Goal: Information Seeking & Learning: Learn about a topic

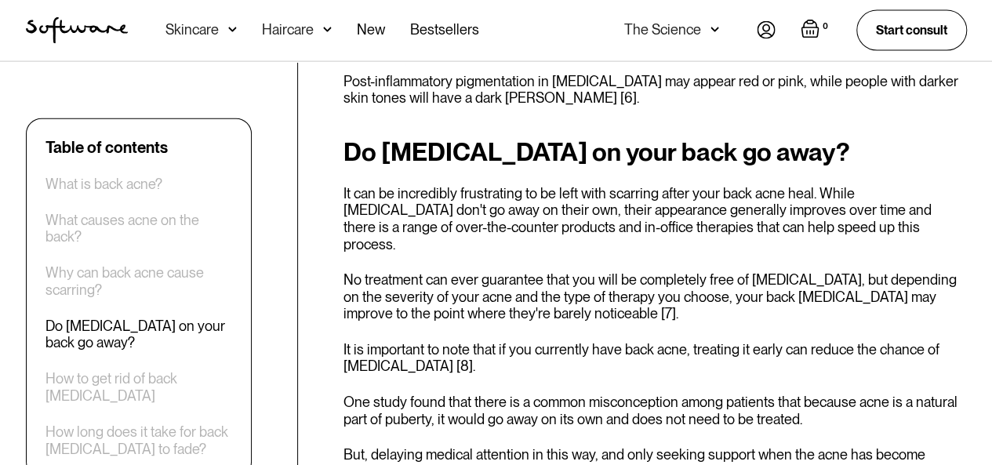
scroll to position [1778, 0]
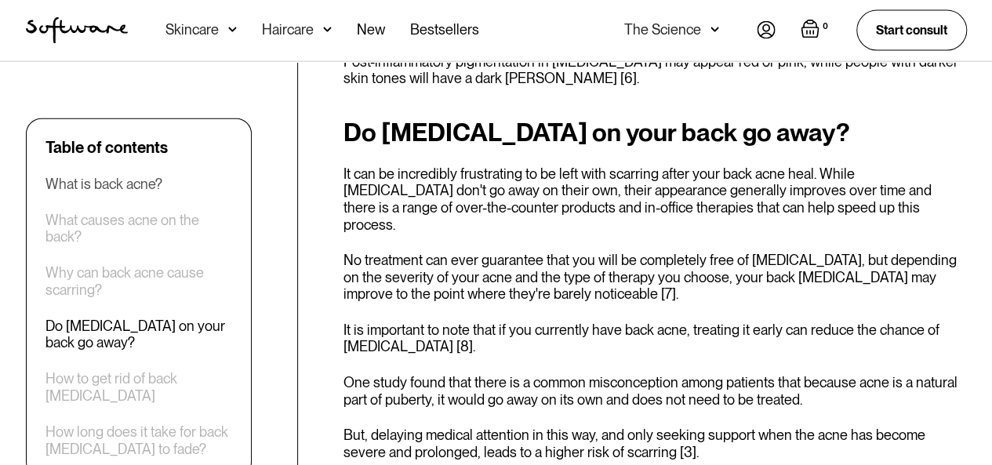
click at [82, 183] on div "What is back acne?" at bounding box center [104, 183] width 117 height 17
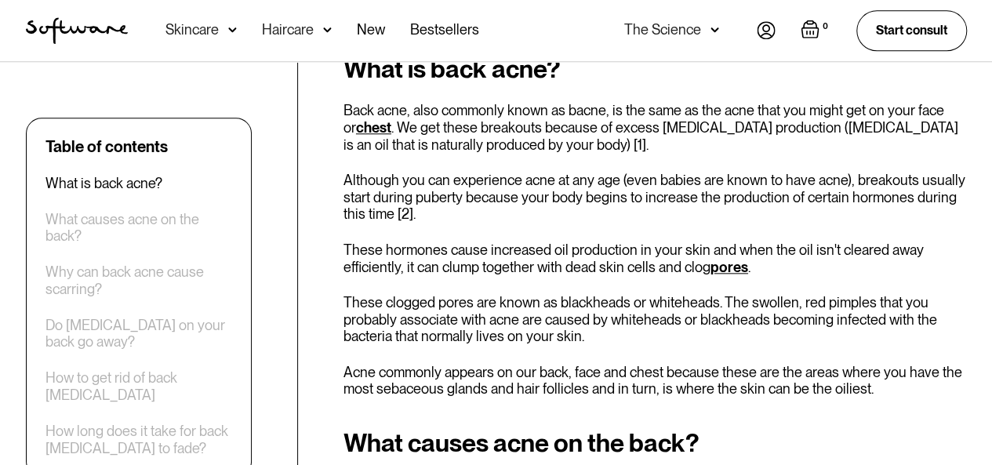
scroll to position [721, 0]
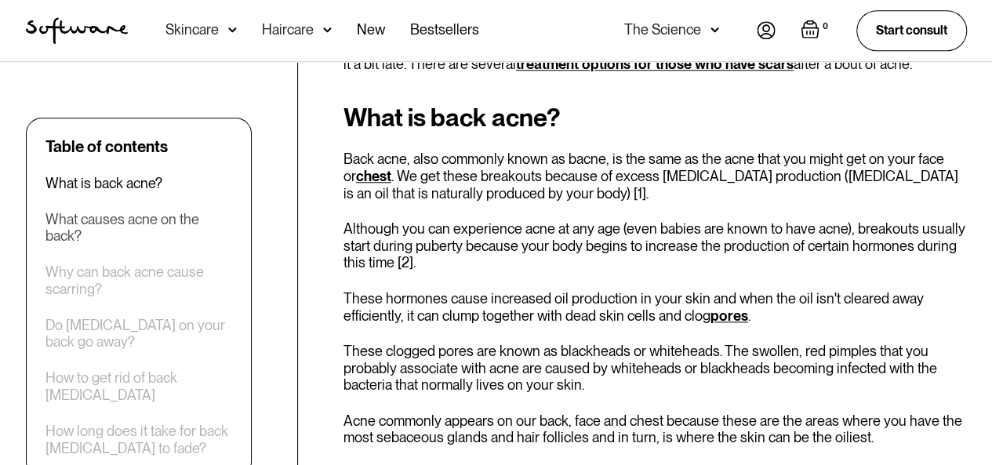
click at [126, 218] on div "What causes acne on the back?" at bounding box center [139, 228] width 187 height 34
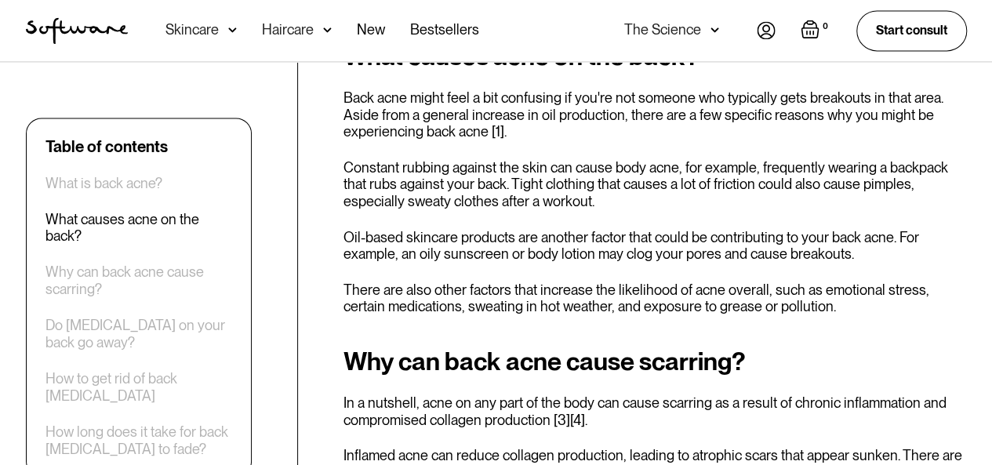
scroll to position [1156, 0]
click at [64, 272] on div "Why can back acne cause scarring?" at bounding box center [139, 281] width 187 height 34
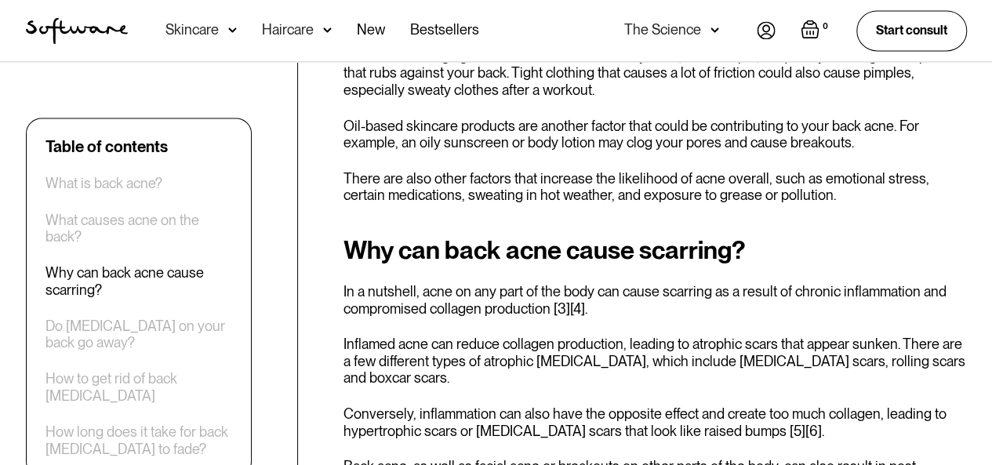
scroll to position [1392, 0]
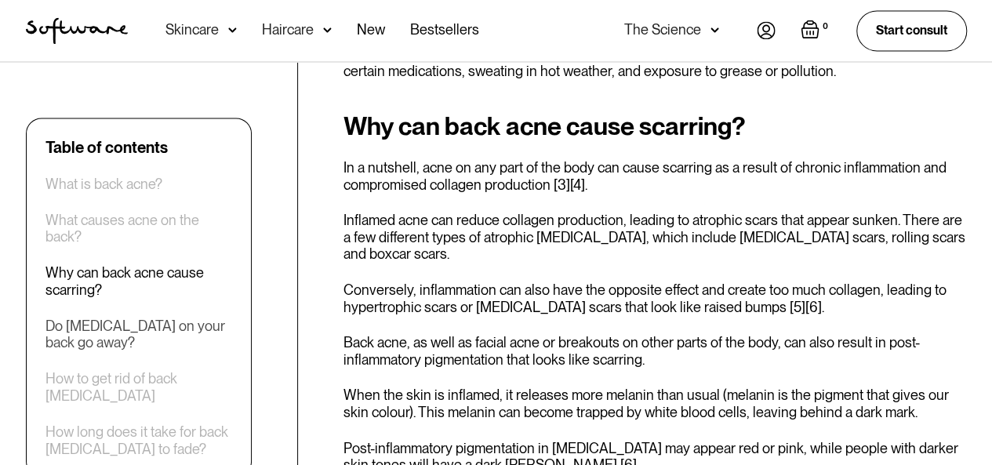
click at [83, 337] on div "Do [MEDICAL_DATA] on your back go away?" at bounding box center [139, 334] width 187 height 34
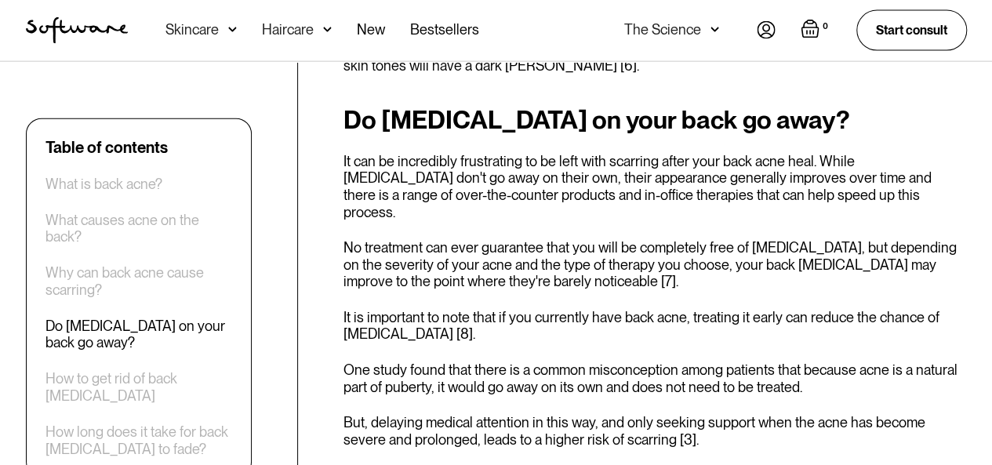
scroll to position [1789, 0]
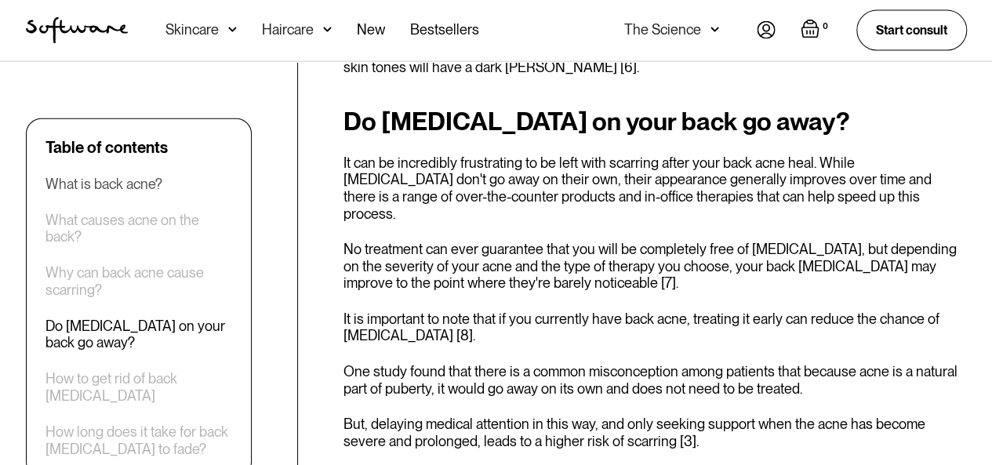
click at [133, 182] on div "What is back acne?" at bounding box center [104, 183] width 117 height 17
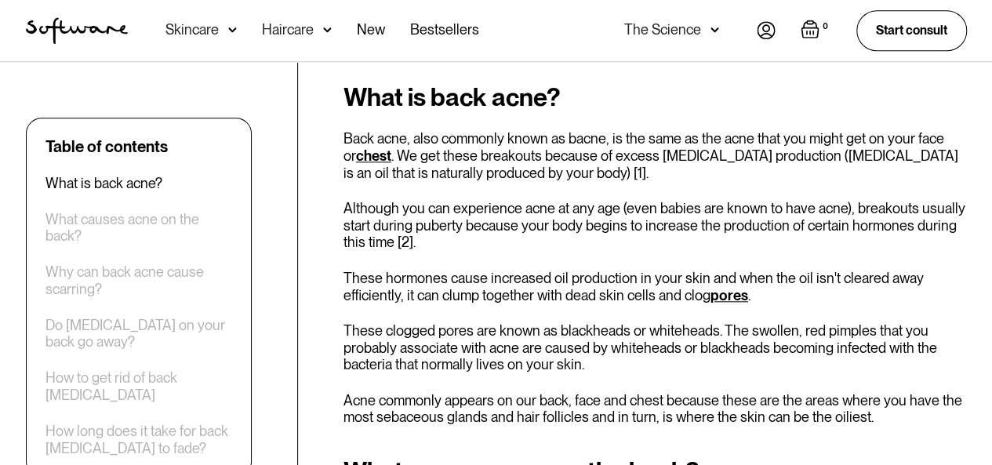
scroll to position [738, 0]
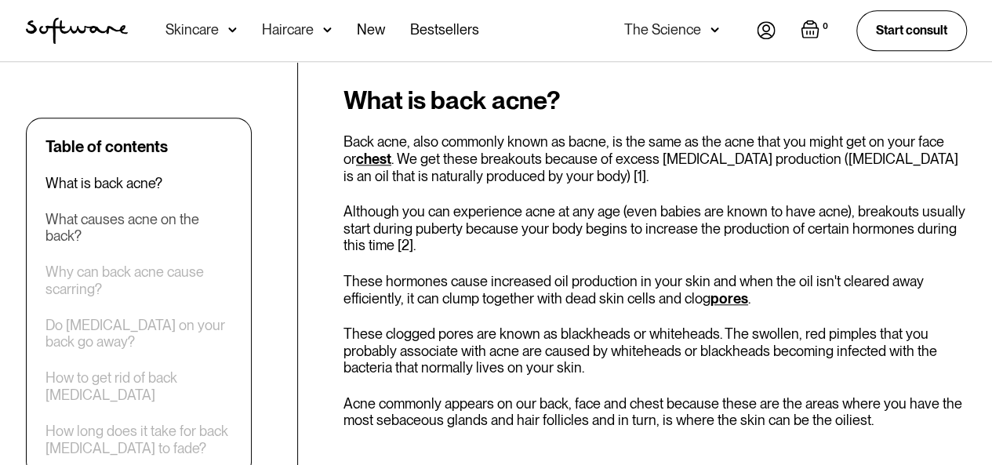
click at [134, 214] on div "What causes acne on the back?" at bounding box center [139, 228] width 187 height 34
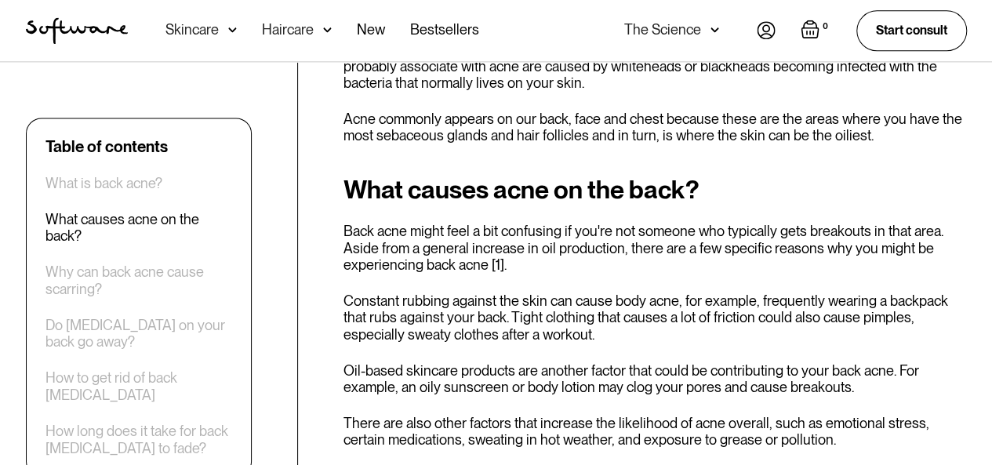
scroll to position [1064, 0]
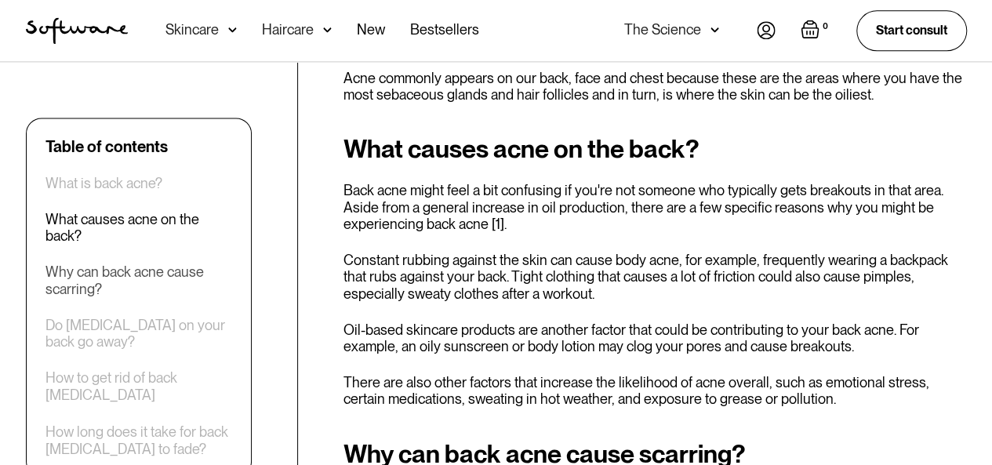
click at [100, 279] on div "Why can back acne cause scarring?" at bounding box center [139, 281] width 187 height 34
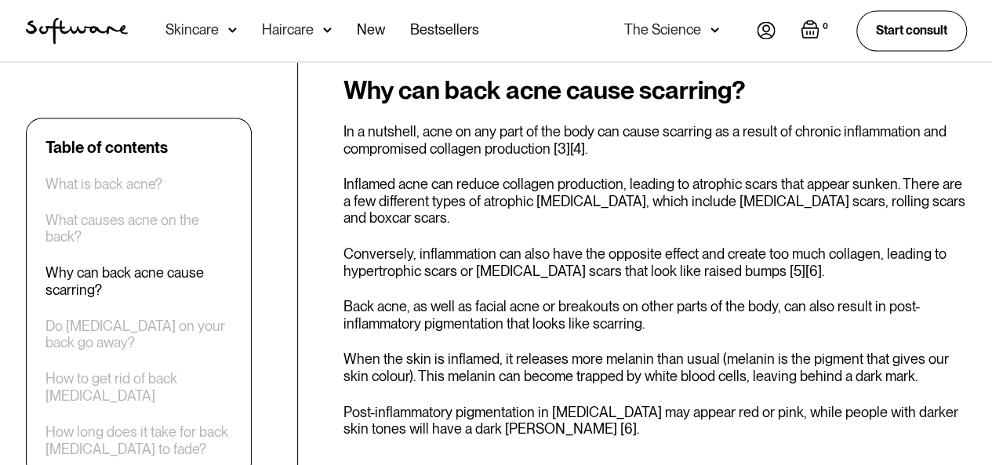
scroll to position [1407, 0]
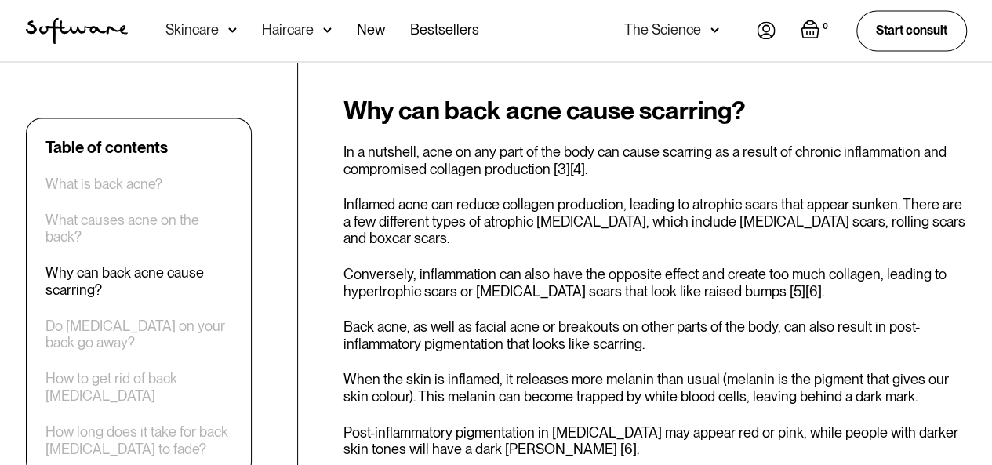
click at [64, 351] on div "Table of contents What is back acne? What causes acne on the back? Why can back…" at bounding box center [139, 297] width 187 height 320
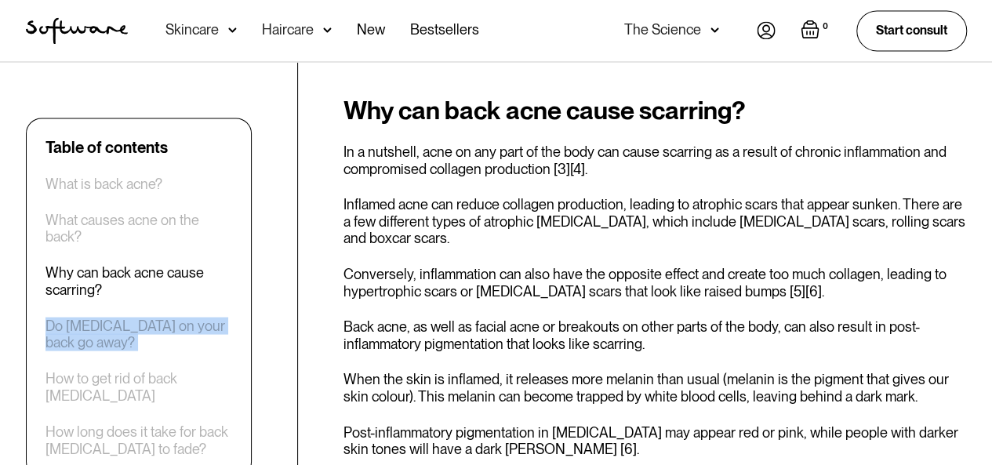
click at [64, 351] on div "Table of contents What is back acne? What causes acne on the back? Why can back…" at bounding box center [139, 297] width 187 height 320
click at [79, 341] on div "Do [MEDICAL_DATA] on your back go away?" at bounding box center [139, 334] width 187 height 34
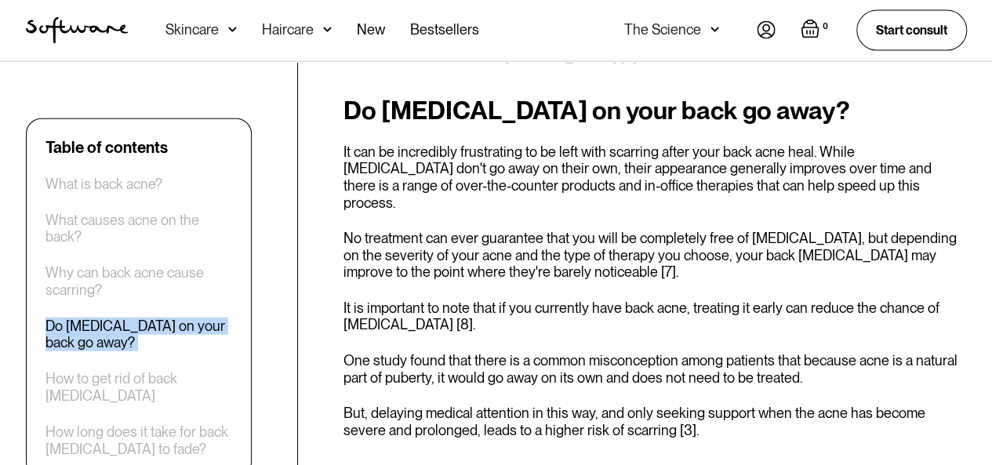
scroll to position [1946, 0]
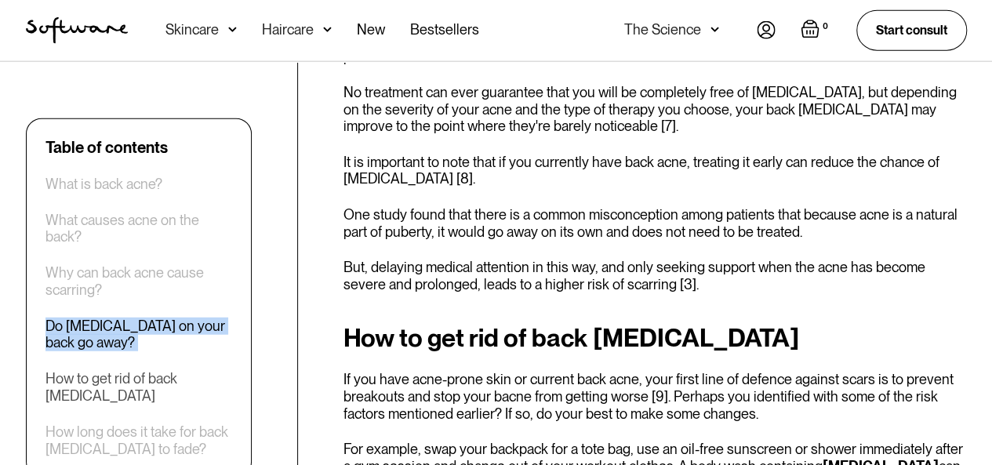
click at [61, 385] on div "How to get rid of back [MEDICAL_DATA]" at bounding box center [139, 387] width 187 height 34
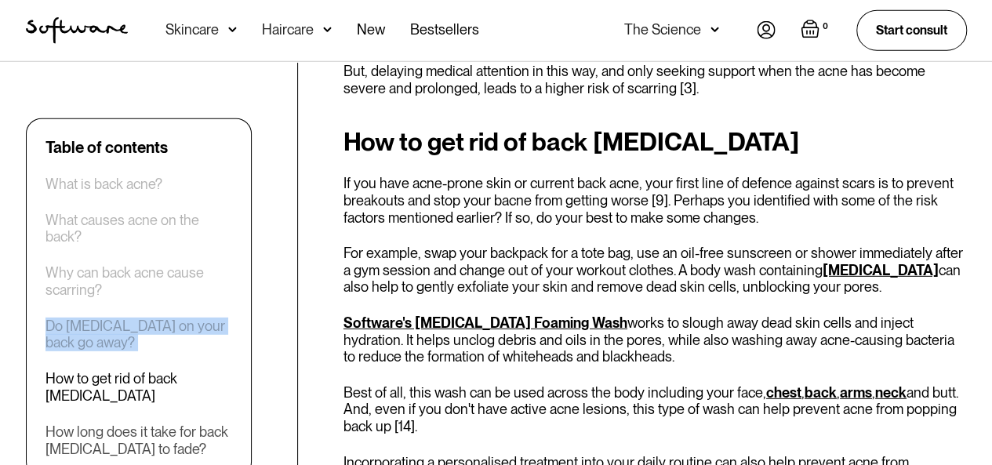
scroll to position [2266, 0]
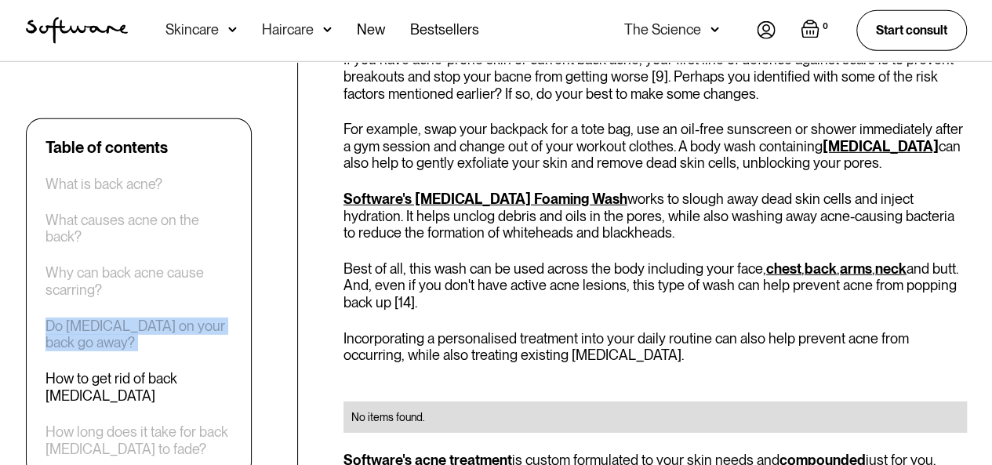
click at [143, 364] on div "Table of contents What is back acne? What causes acne on the back? Why can back…" at bounding box center [139, 297] width 187 height 320
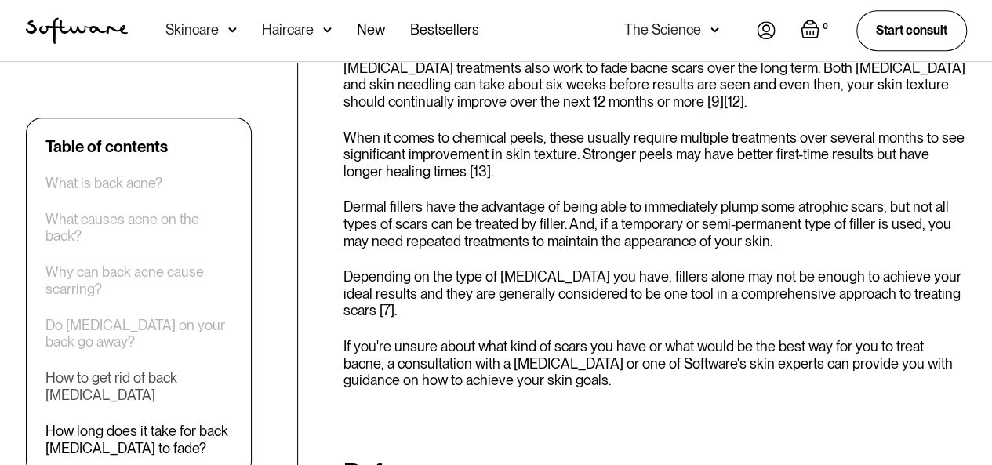
scroll to position [3465, 0]
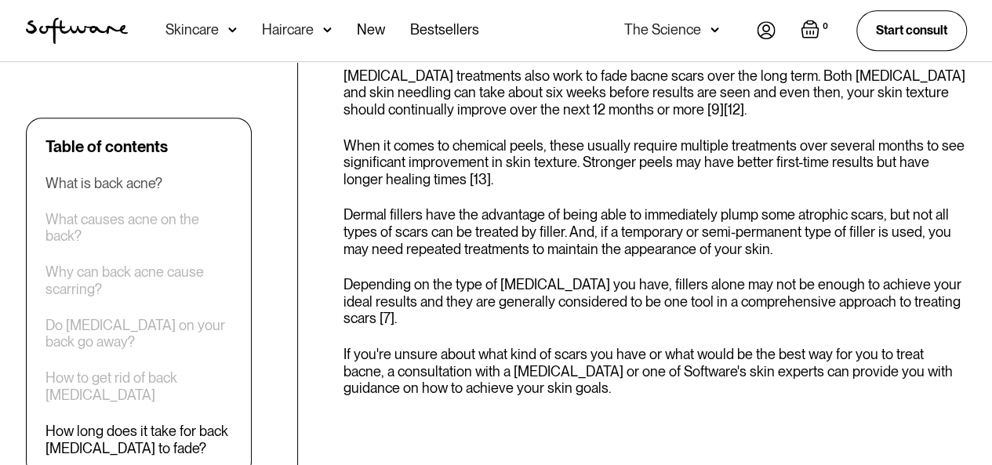
click at [135, 180] on div "What is back acne?" at bounding box center [104, 183] width 117 height 17
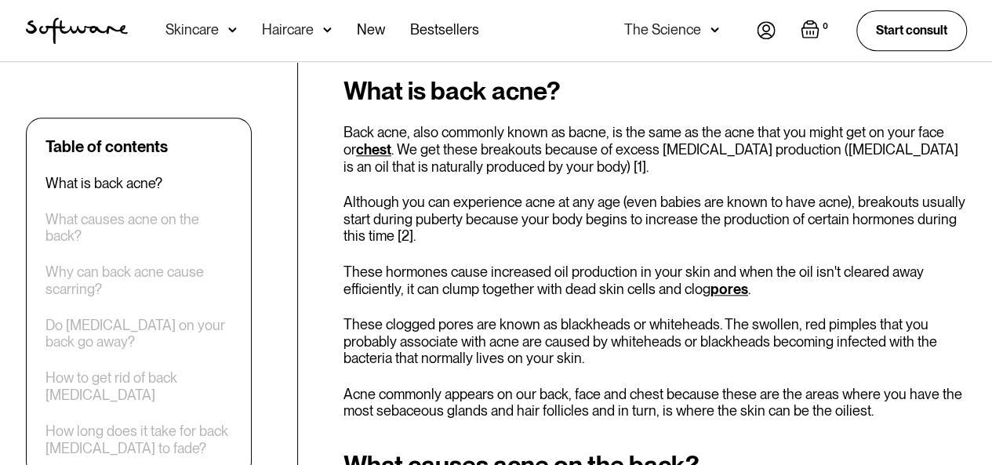
scroll to position [747, 0]
click at [169, 217] on div "What causes acne on the back?" at bounding box center [139, 228] width 187 height 34
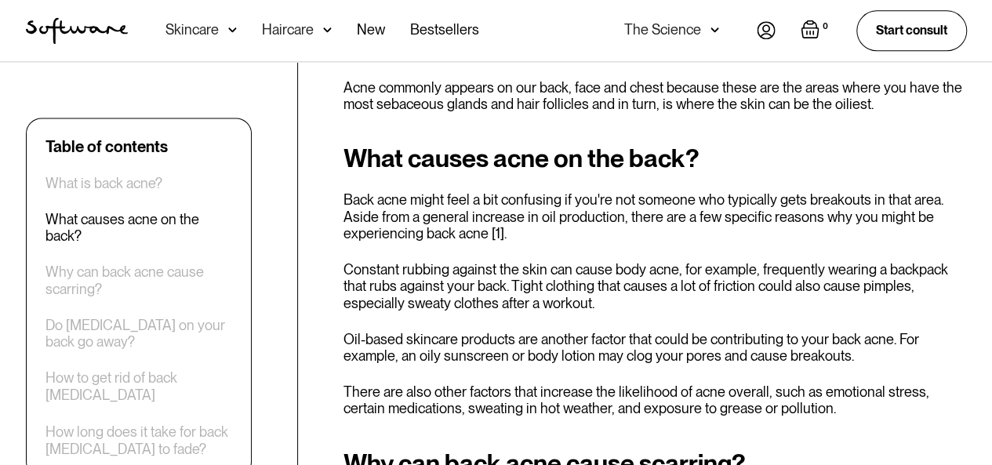
scroll to position [1054, 0]
click at [75, 285] on div "Why can back acne cause scarring?" at bounding box center [139, 281] width 187 height 34
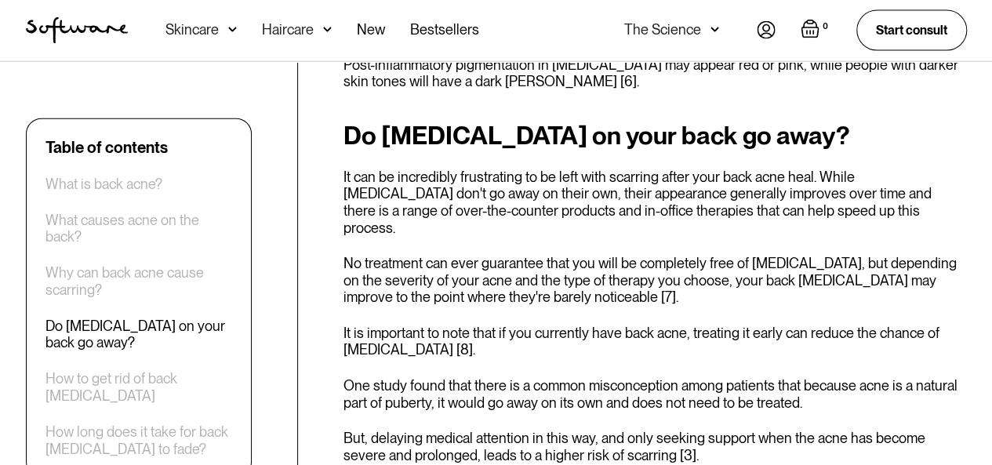
scroll to position [1775, 0]
click at [126, 370] on div "How to get rid of back [MEDICAL_DATA]" at bounding box center [139, 387] width 187 height 34
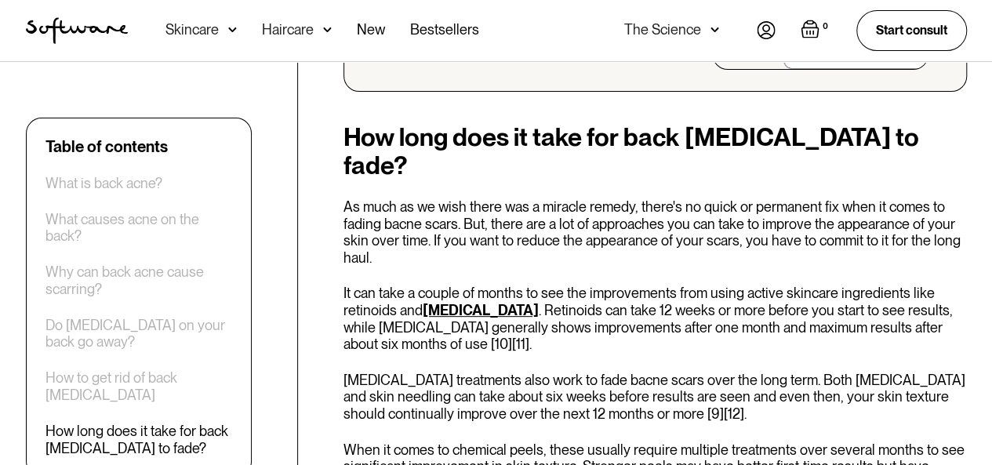
scroll to position [3220, 0]
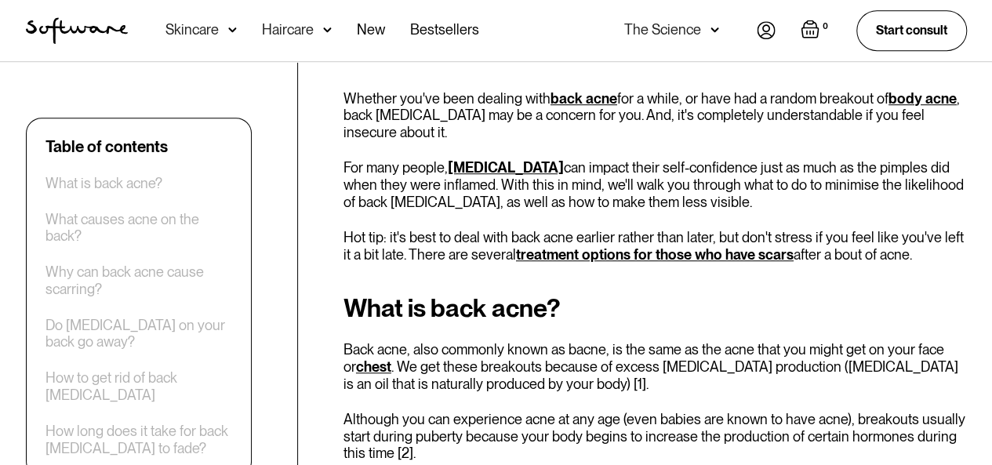
click at [520, 341] on p "Back acne, also commonly known as bacne, is the same as the acne that you might…" at bounding box center [656, 366] width 624 height 51
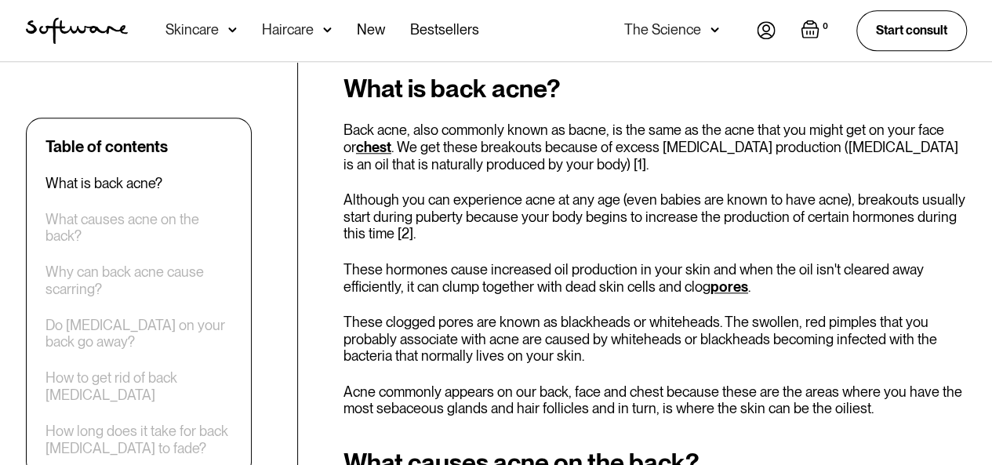
scroll to position [750, 0]
